Goal: Task Accomplishment & Management: Complete application form

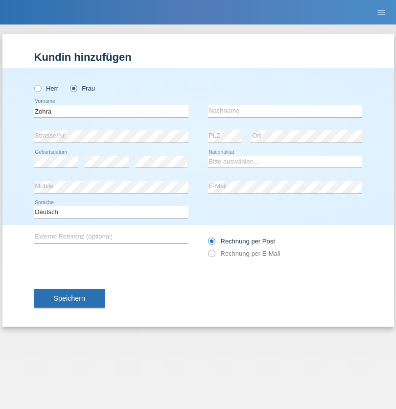
type input "Zohra"
click at [285, 111] on input "text" at bounding box center [285, 111] width 154 height 12
type input "Röthlisberger"
select select "MA"
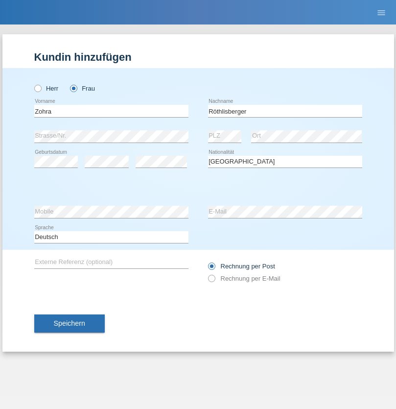
select select "C"
select select "23"
select select "01"
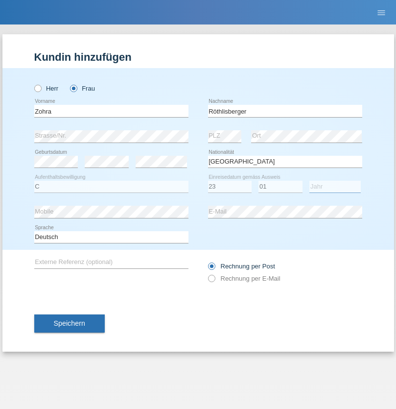
select select "2006"
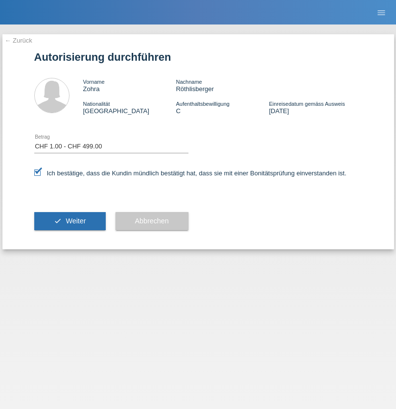
select select "1"
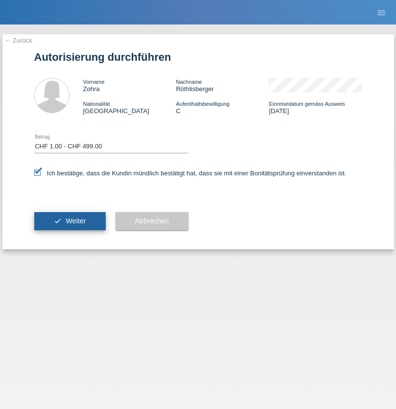
click at [69, 221] on span "Weiter" at bounding box center [76, 221] width 20 height 8
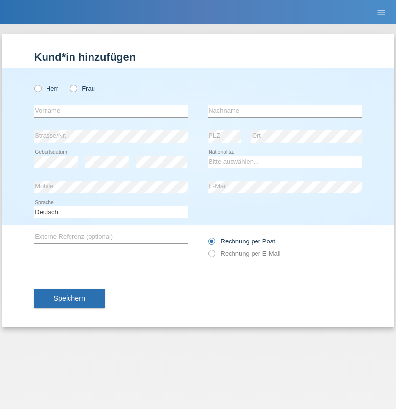
radio input "true"
click at [111, 111] on input "text" at bounding box center [111, 111] width 154 height 12
type input "Lalla Soumia"
click at [285, 111] on input "text" at bounding box center [285, 111] width 154 height 12
type input "Alaoui"
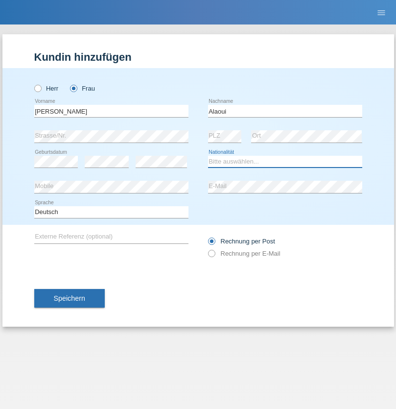
select select "CH"
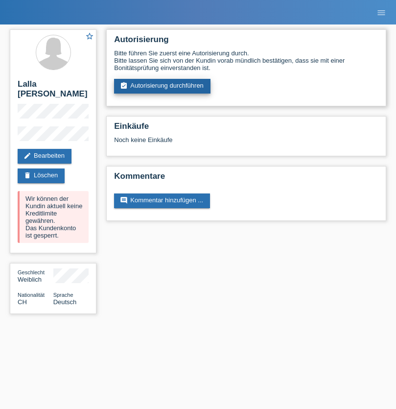
click at [162, 86] on link "assignment_turned_in Autorisierung durchführen" at bounding box center [162, 86] width 96 height 15
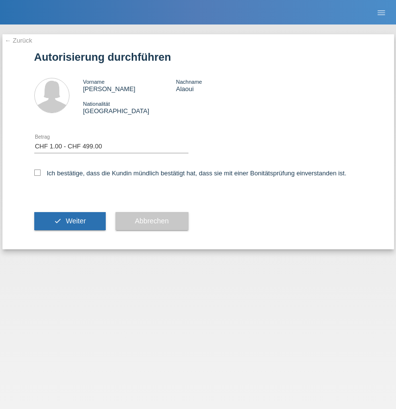
select select "1"
checkbox input "true"
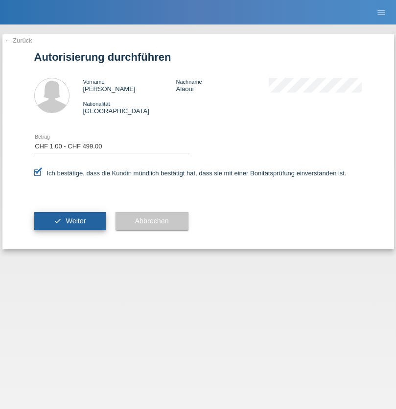
click at [69, 221] on span "Weiter" at bounding box center [76, 221] width 20 height 8
